Goal: Complete application form

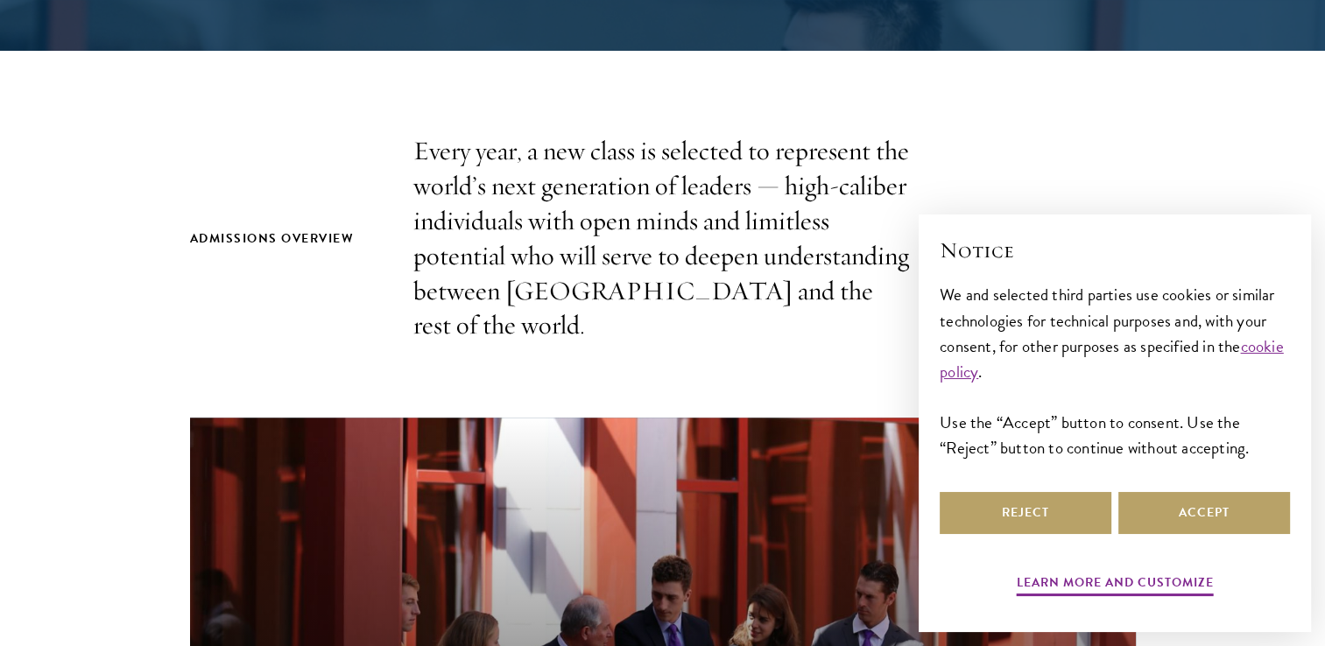
scroll to position [601, 0]
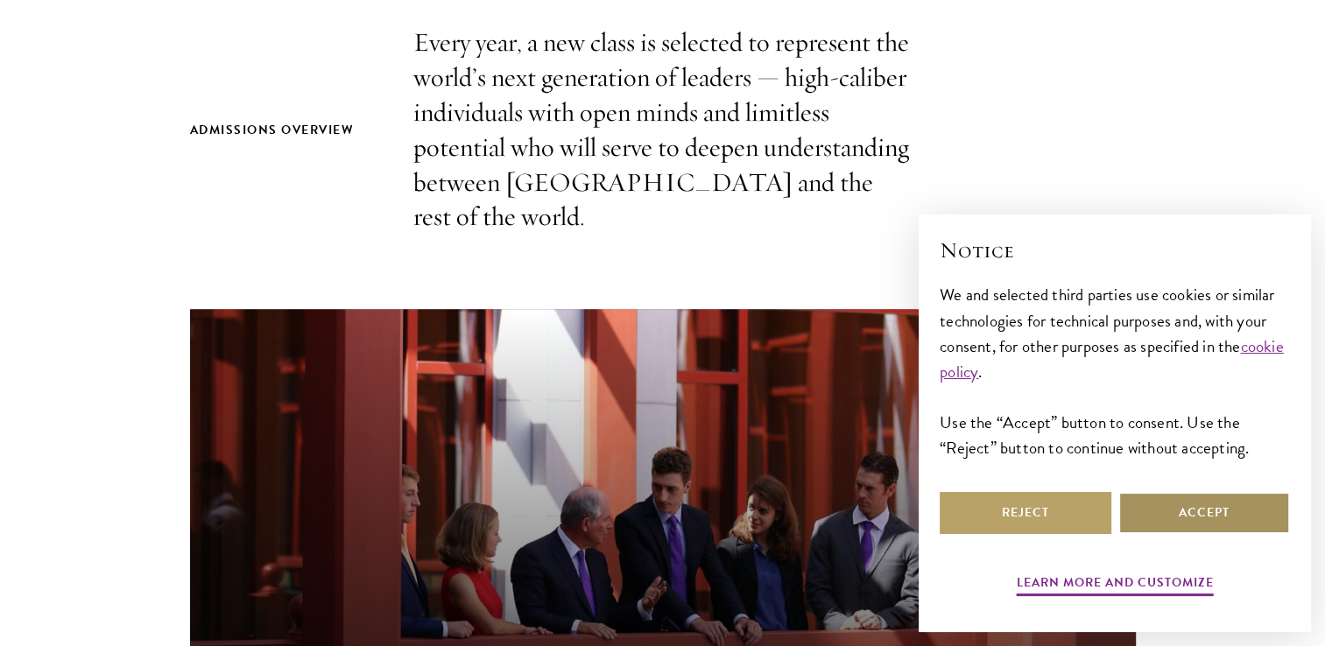
click at [1227, 519] on button "Accept" at bounding box center [1205, 513] width 172 height 42
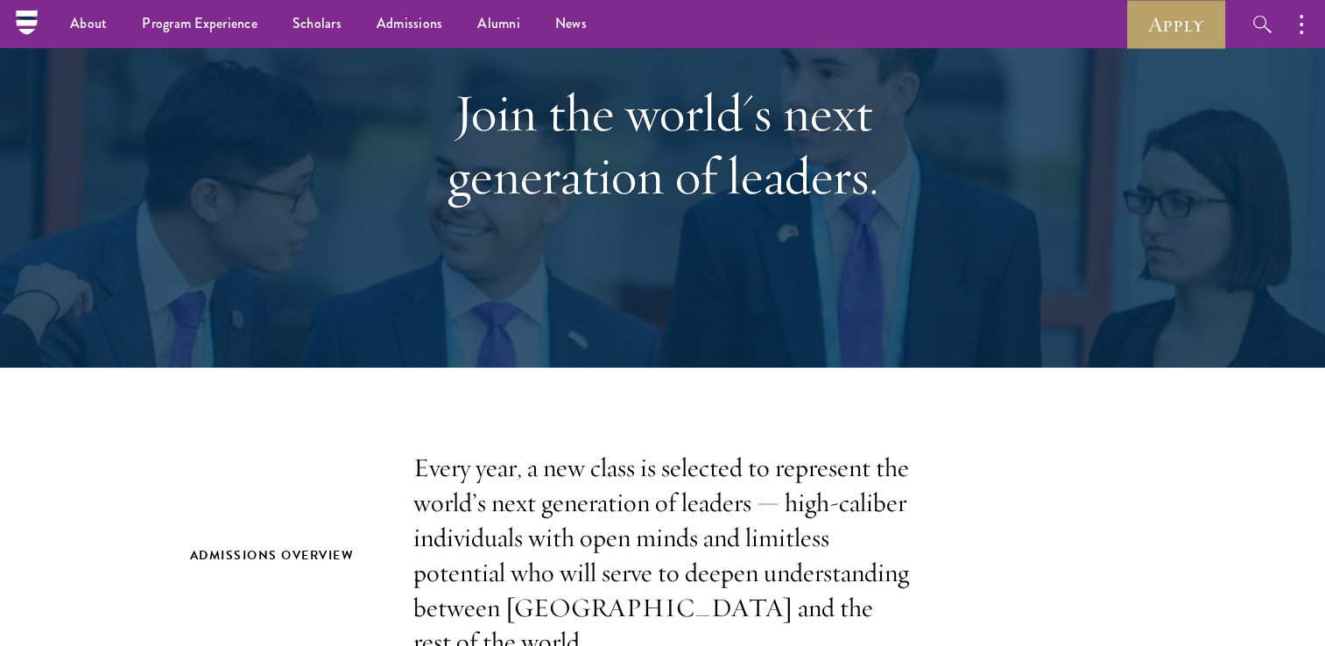
scroll to position [146, 0]
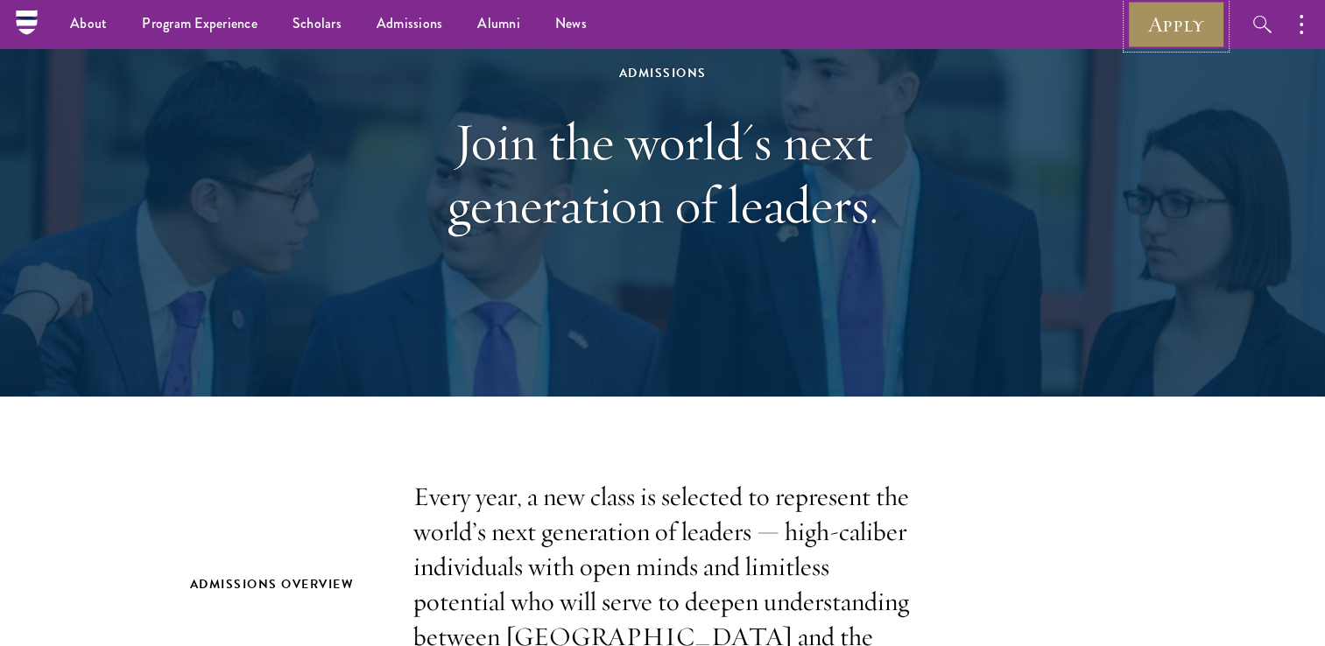
click at [1131, 28] on link "Apply" at bounding box center [1176, 24] width 98 height 48
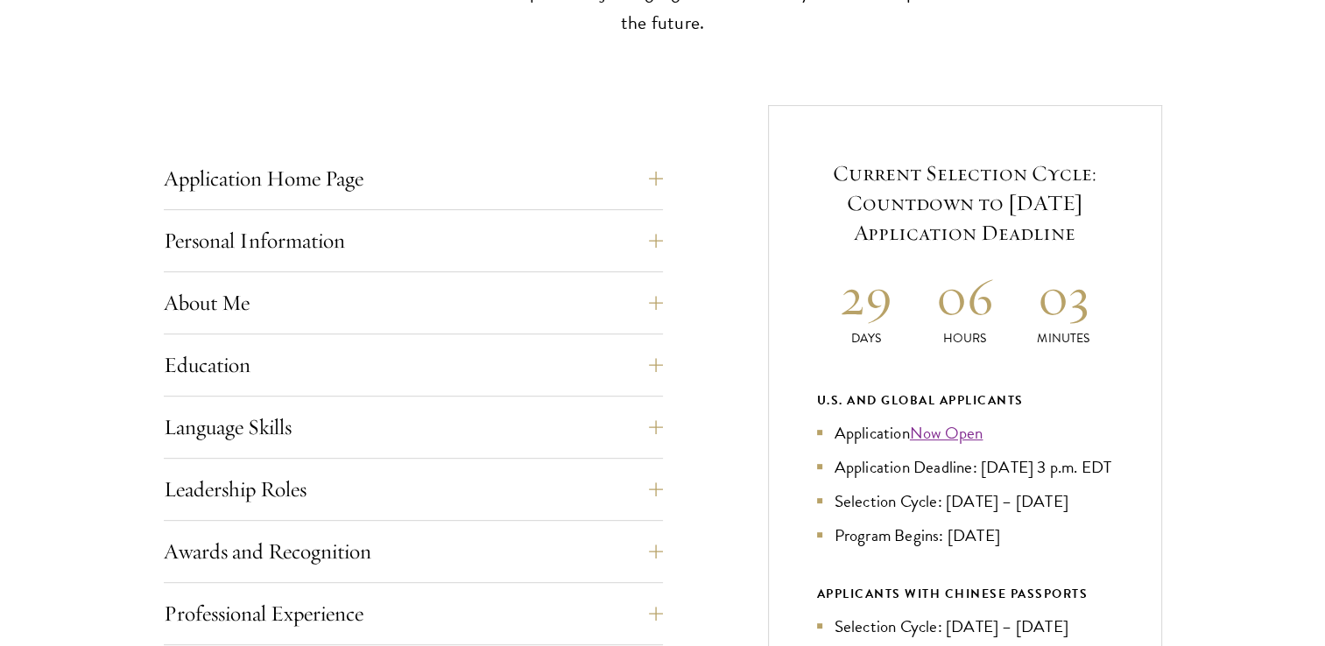
scroll to position [641, 0]
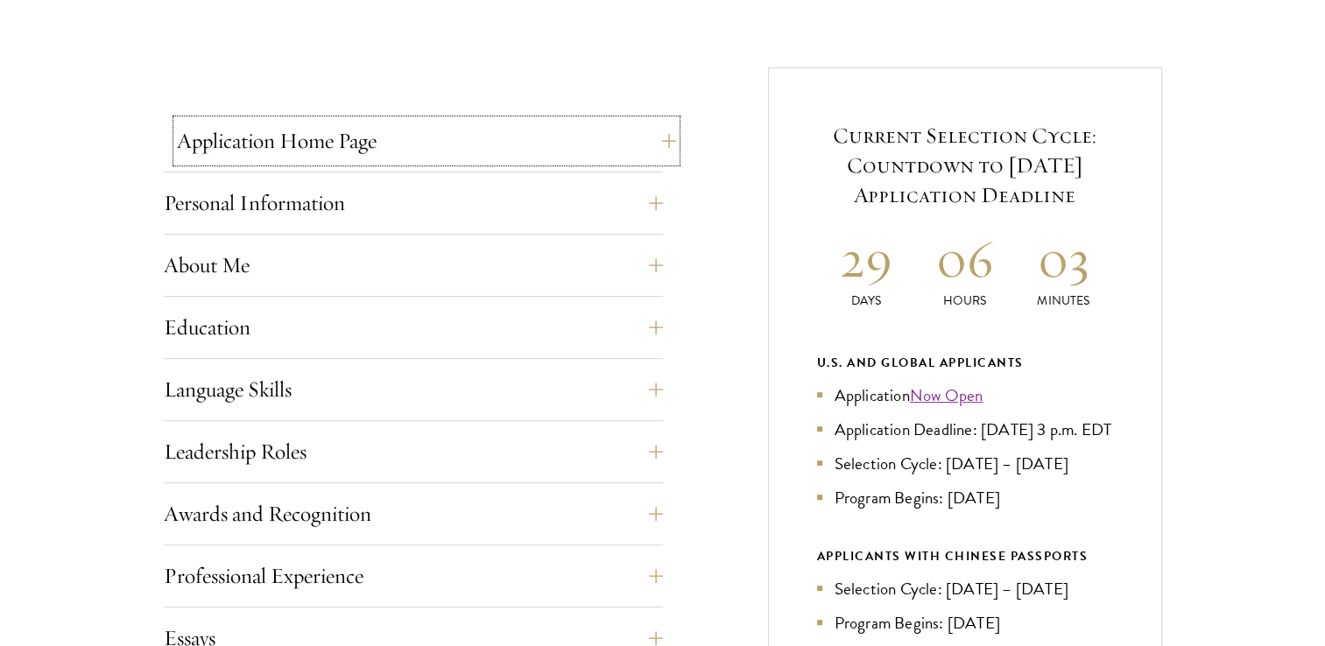
click at [406, 130] on button "Application Home Page" at bounding box center [426, 141] width 499 height 42
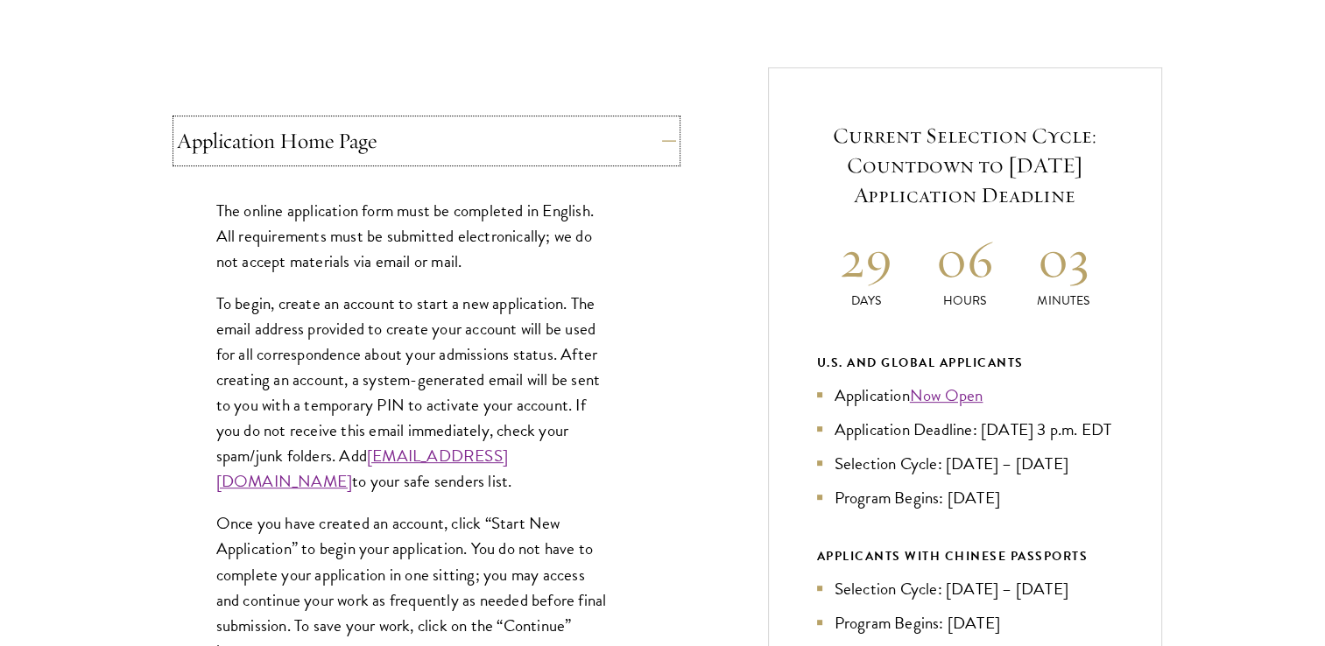
click at [475, 157] on button "Application Home Page" at bounding box center [426, 141] width 499 height 42
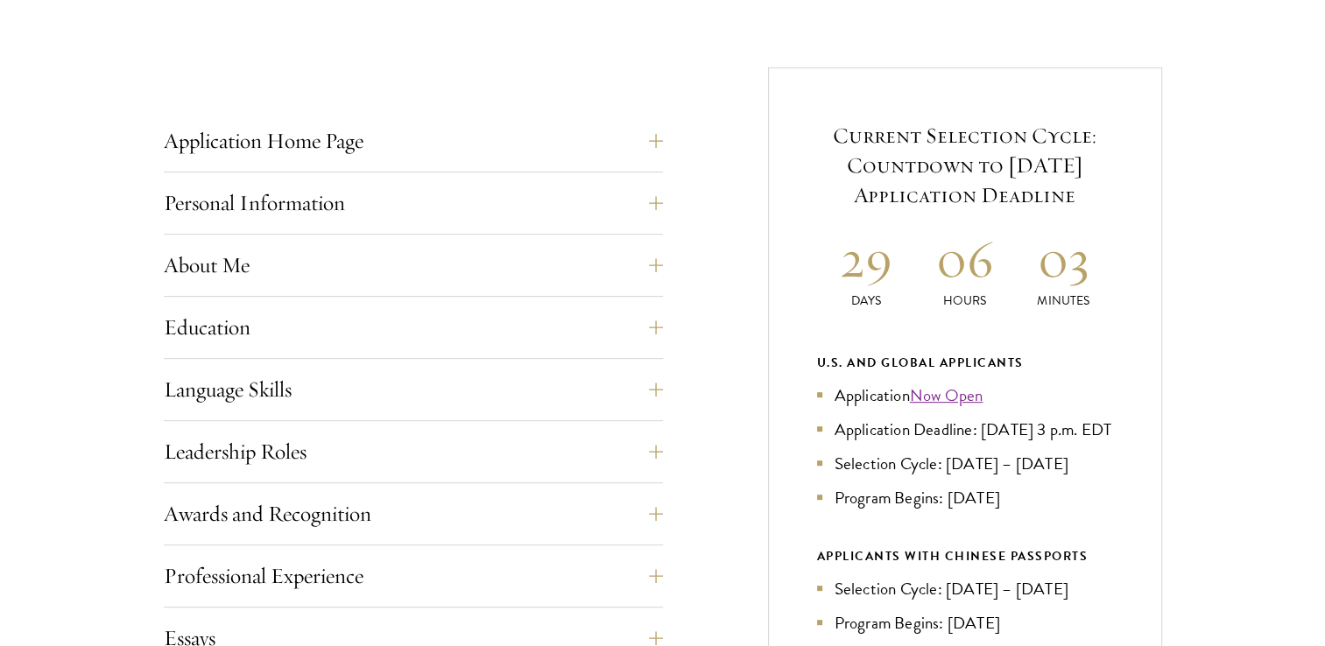
click at [416, 223] on div "Personal Information This section requests applicant biographical and contact i…" at bounding box center [413, 208] width 499 height 53
click at [430, 215] on button "Personal Information" at bounding box center [426, 203] width 499 height 42
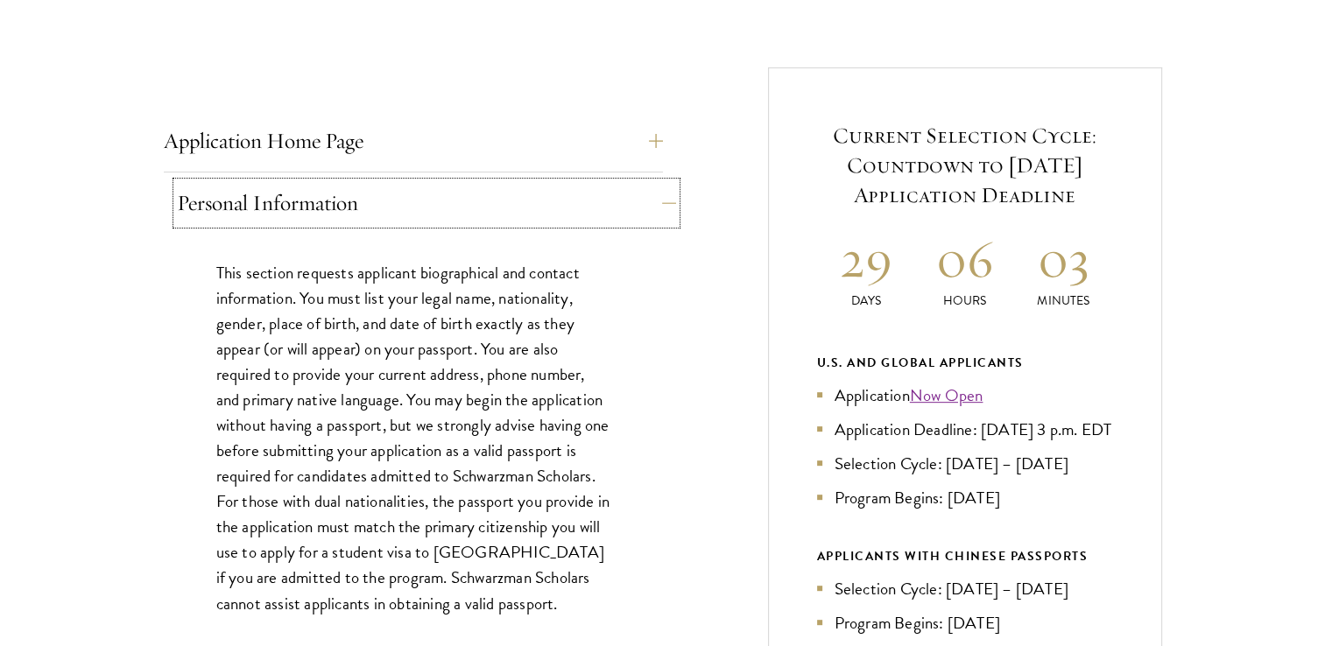
click at [443, 216] on button "Personal Information" at bounding box center [426, 203] width 499 height 42
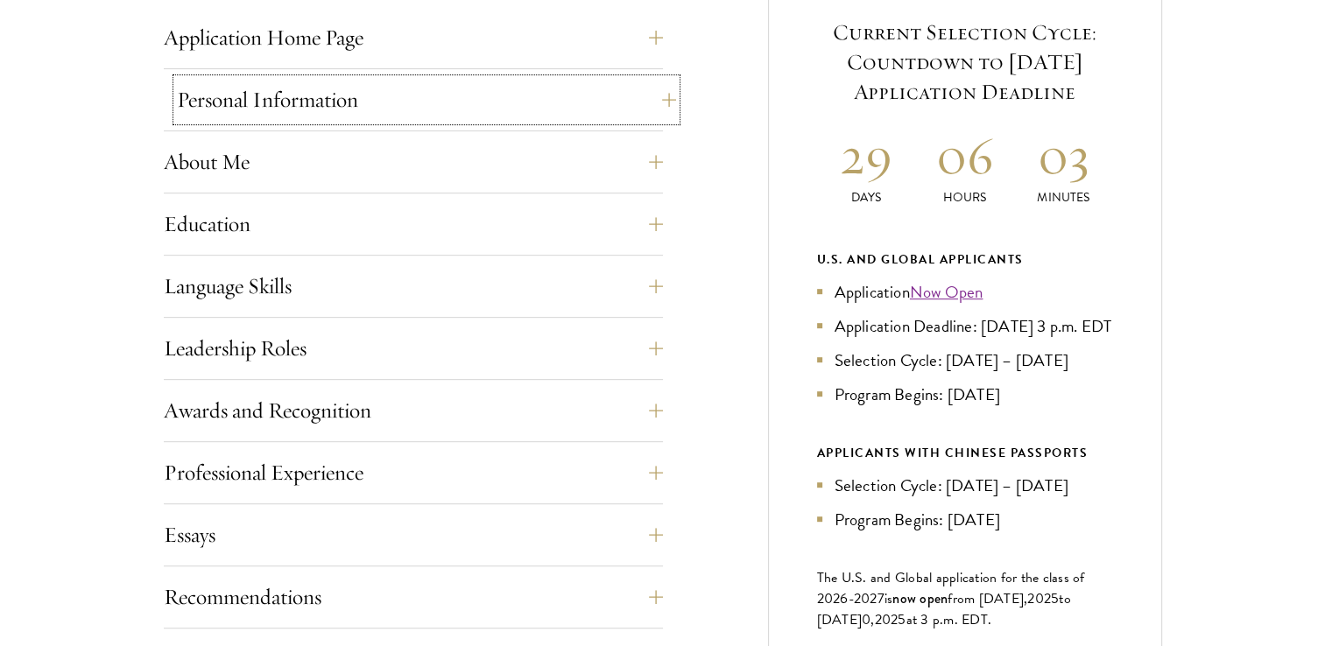
scroll to position [760, 0]
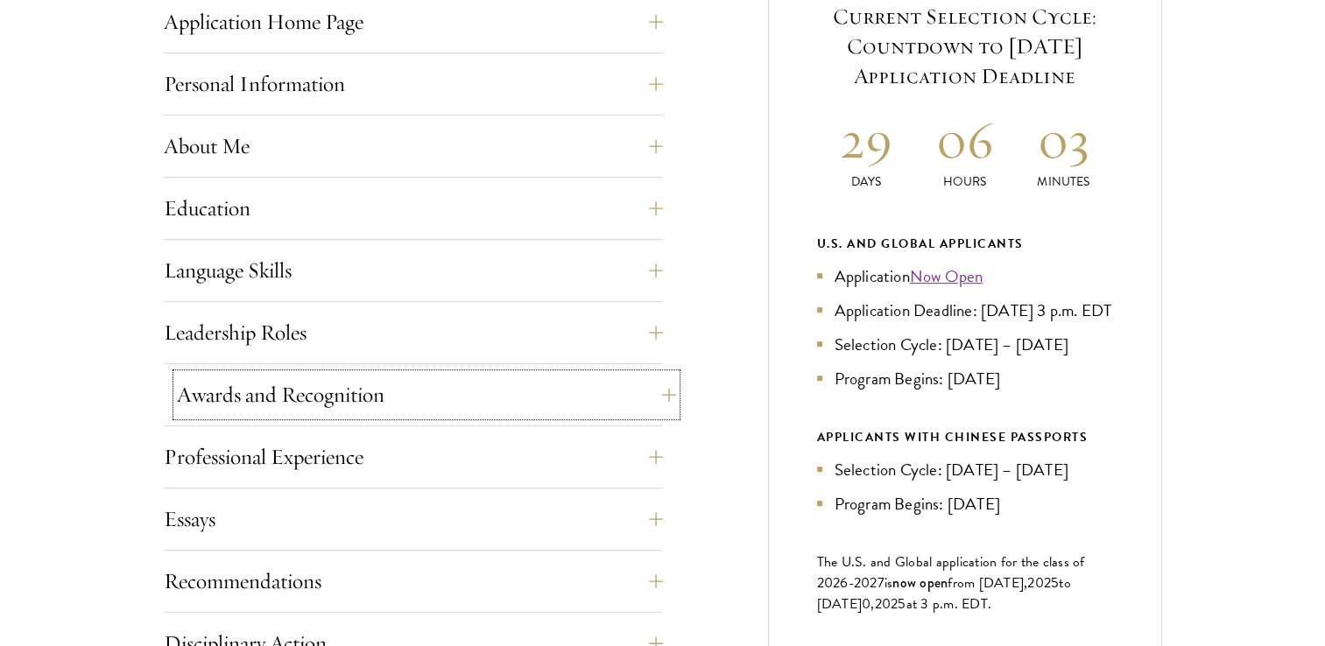
click at [356, 391] on button "Awards and Recognition" at bounding box center [426, 395] width 499 height 42
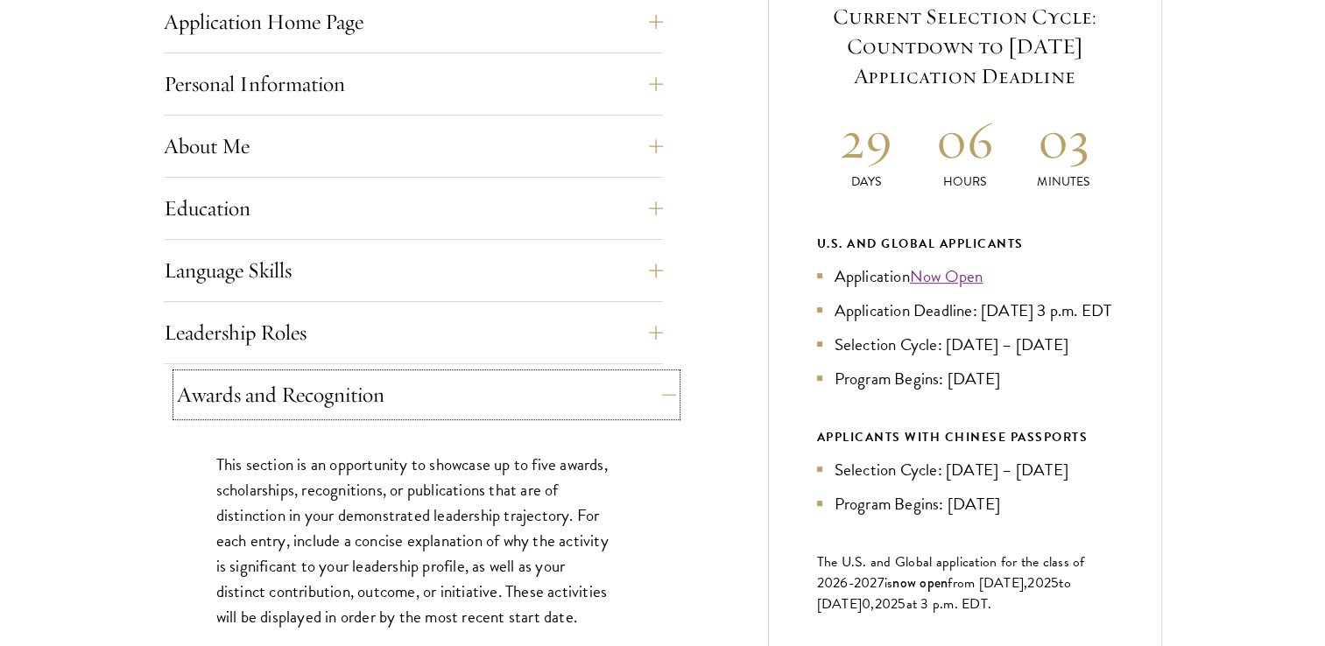
click at [418, 394] on button "Awards and Recognition" at bounding box center [426, 395] width 499 height 42
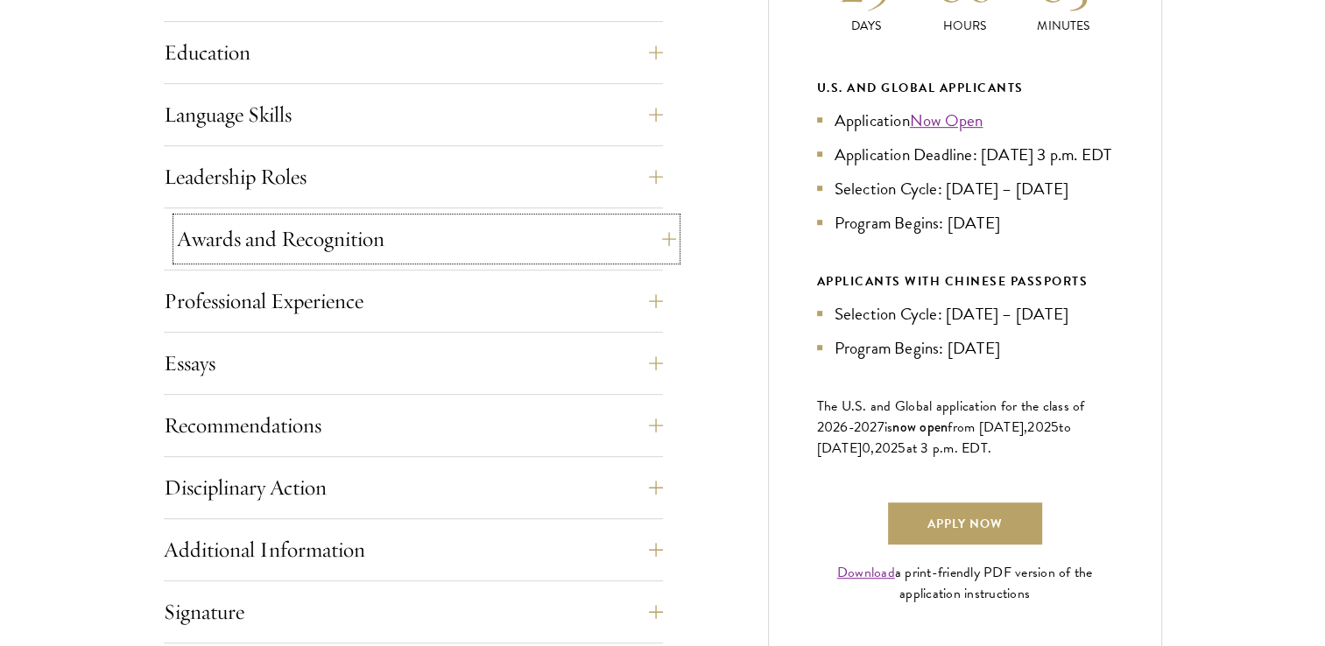
scroll to position [925, 0]
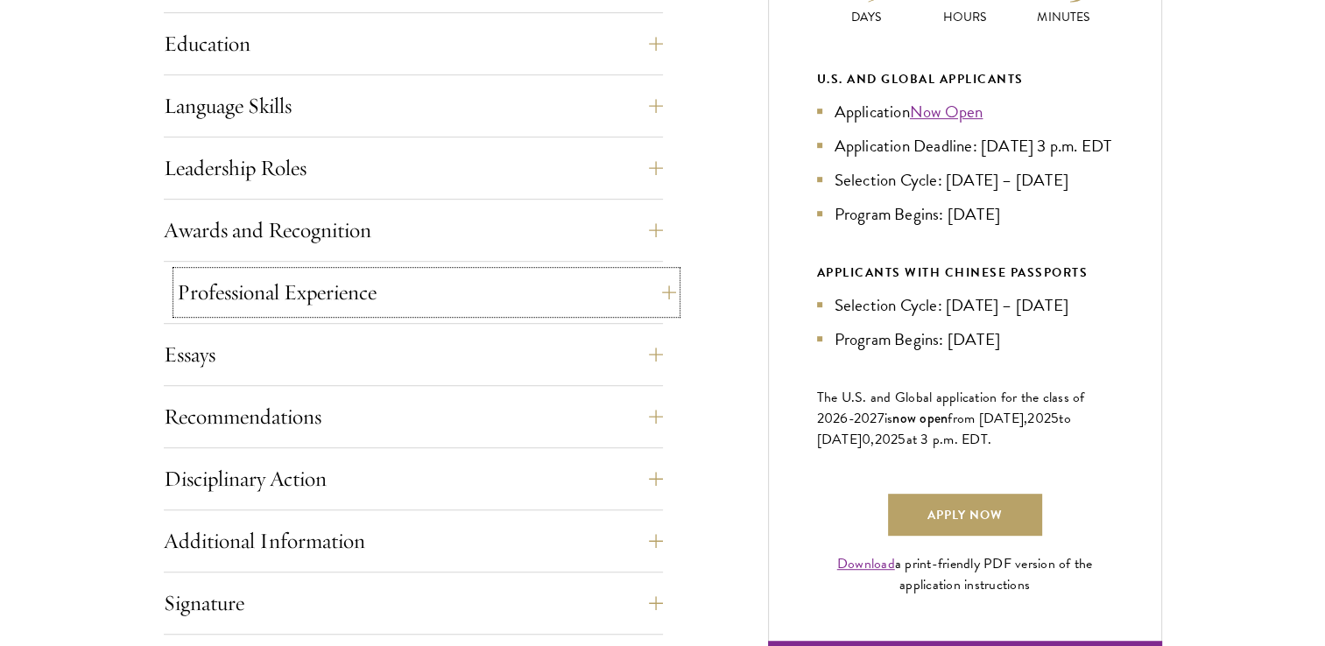
click at [319, 310] on button "Professional Experience" at bounding box center [426, 293] width 499 height 42
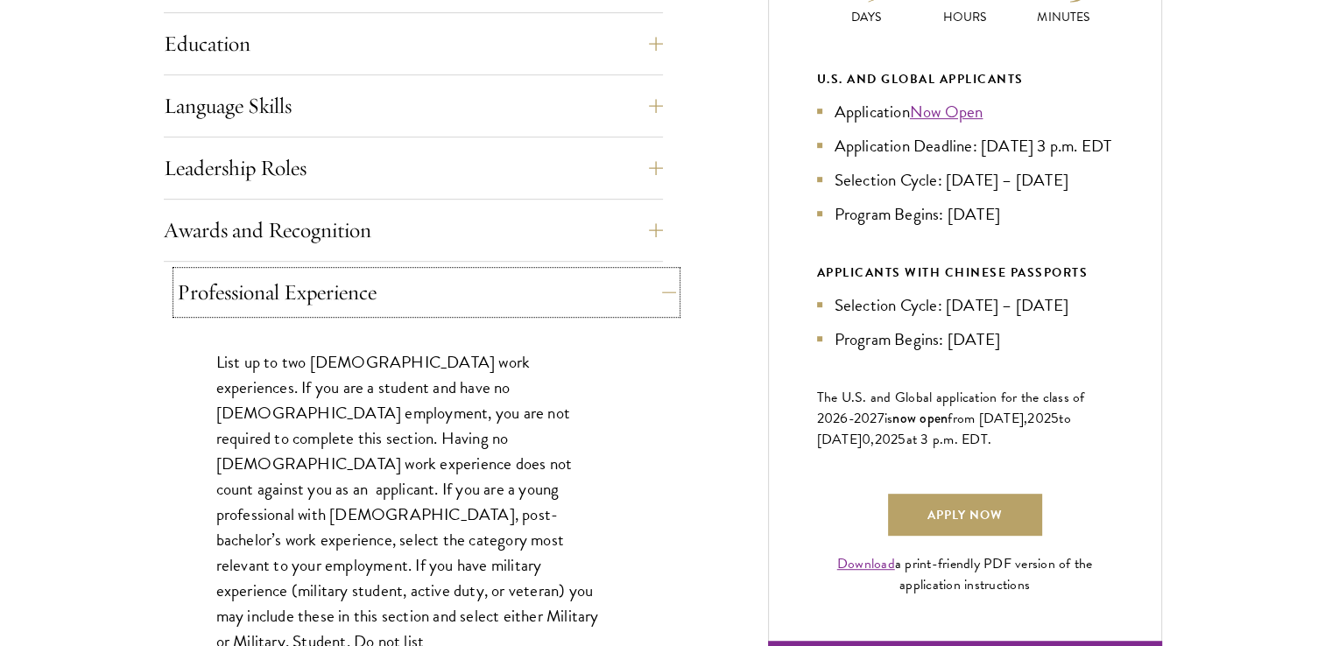
click at [340, 307] on button "Professional Experience" at bounding box center [426, 293] width 499 height 42
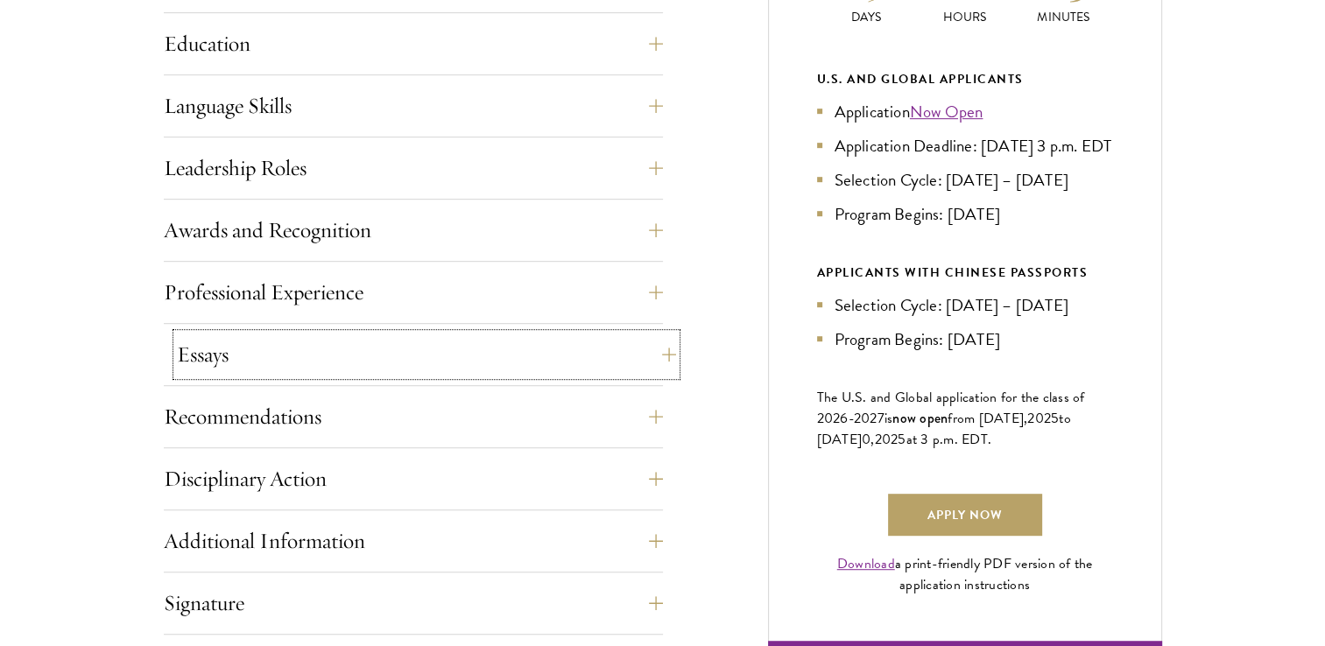
click at [337, 371] on button "Essays" at bounding box center [426, 355] width 499 height 42
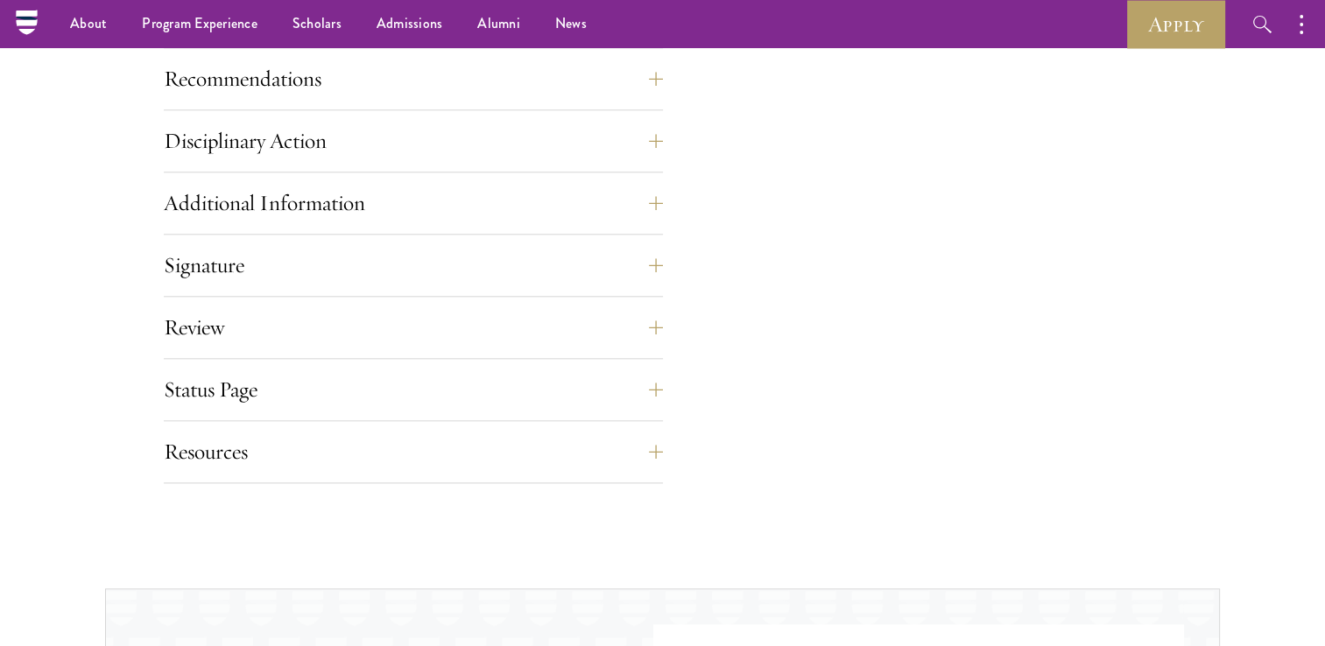
scroll to position [1848, 0]
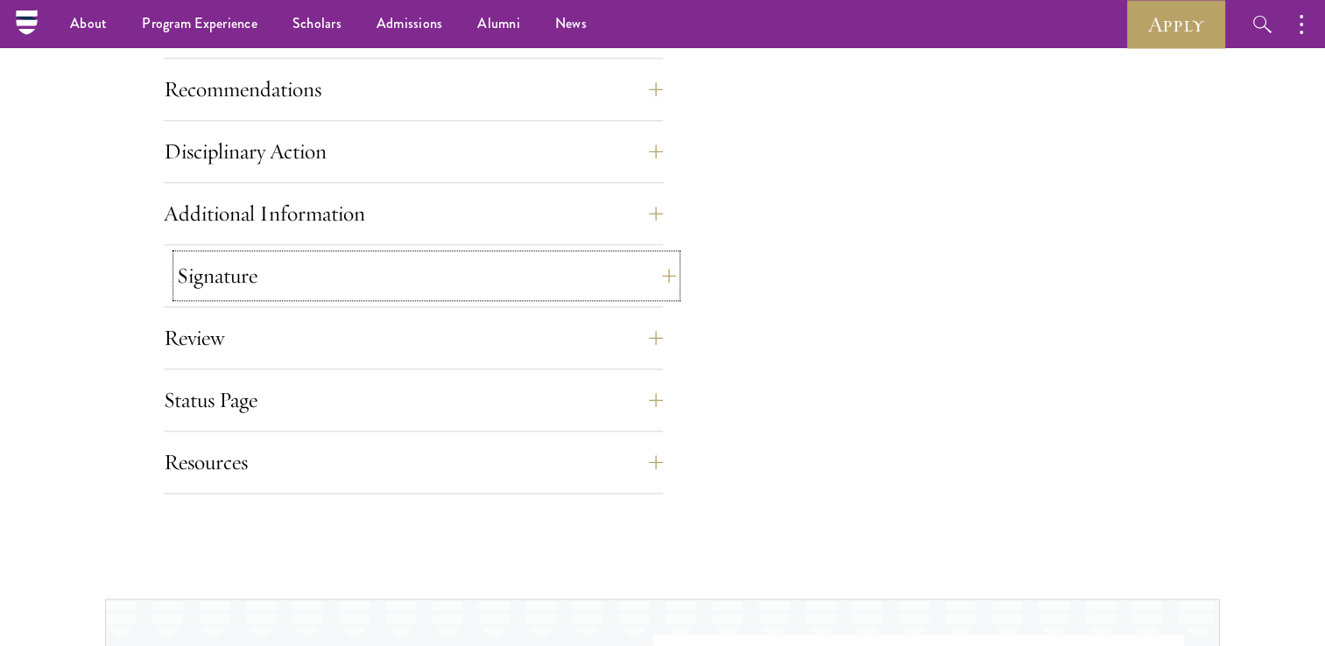
click at [387, 272] on button "Signature" at bounding box center [426, 276] width 499 height 42
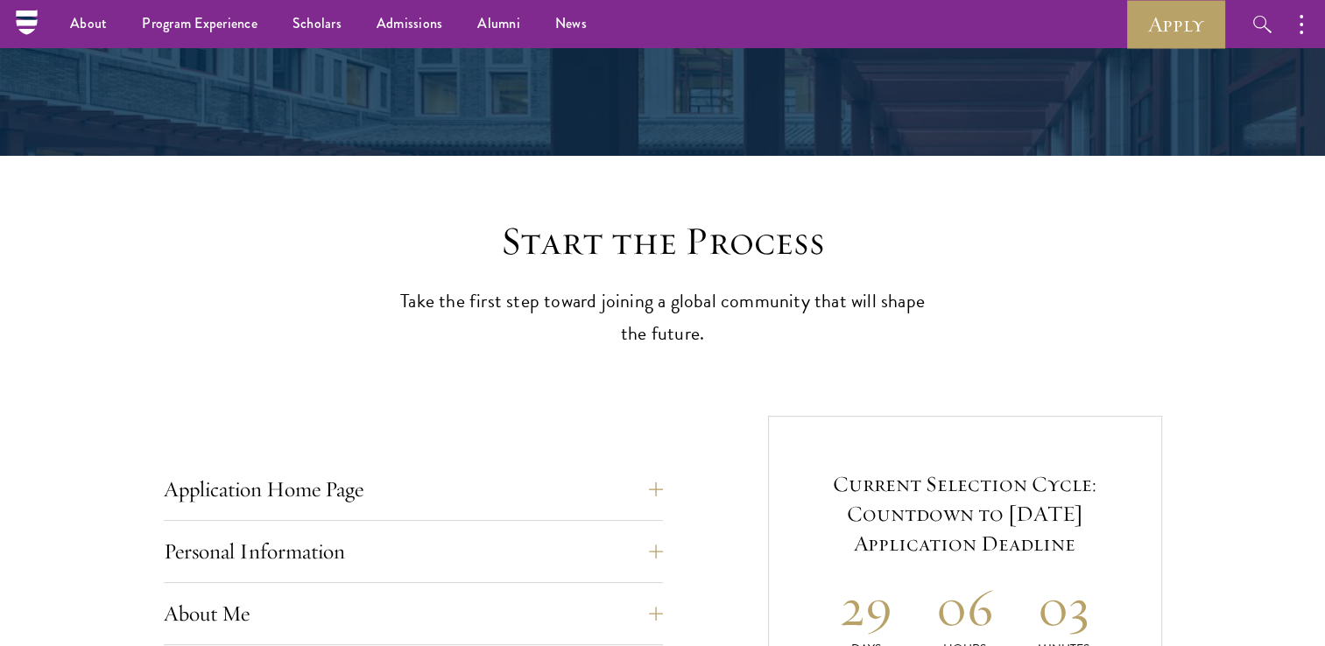
scroll to position [0, 0]
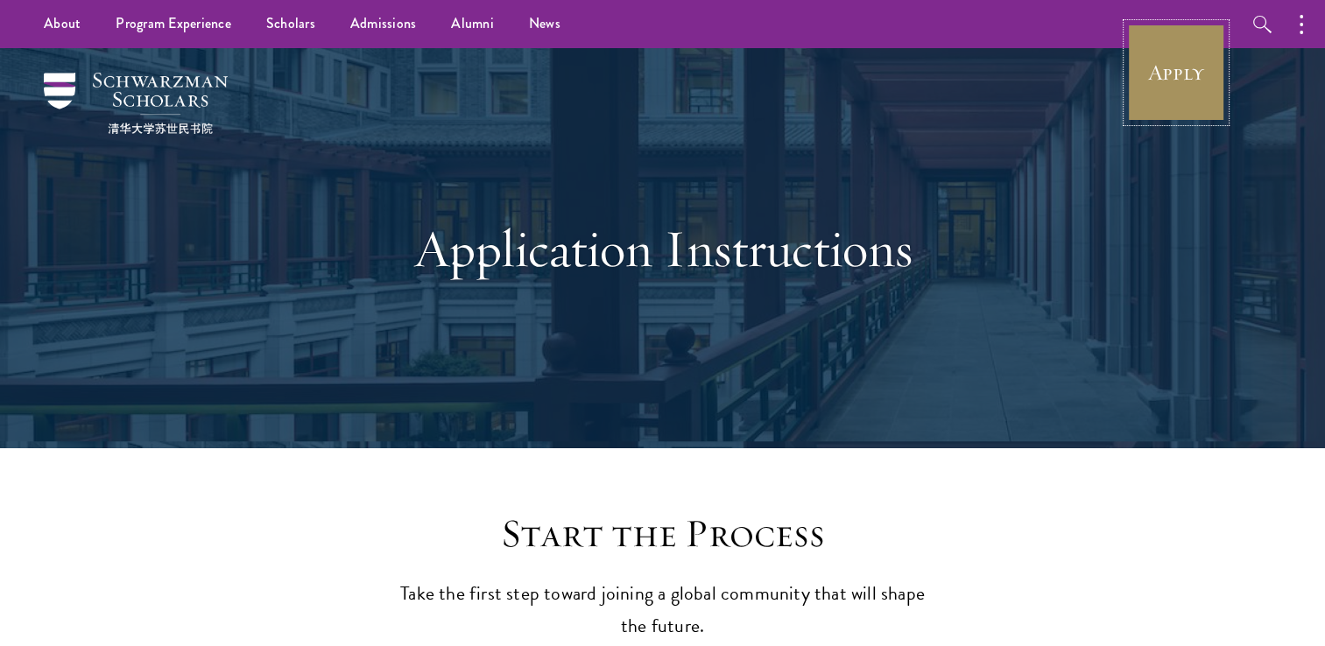
click at [1209, 56] on link "Apply" at bounding box center [1176, 73] width 98 height 98
